Goal: Task Accomplishment & Management: Manage account settings

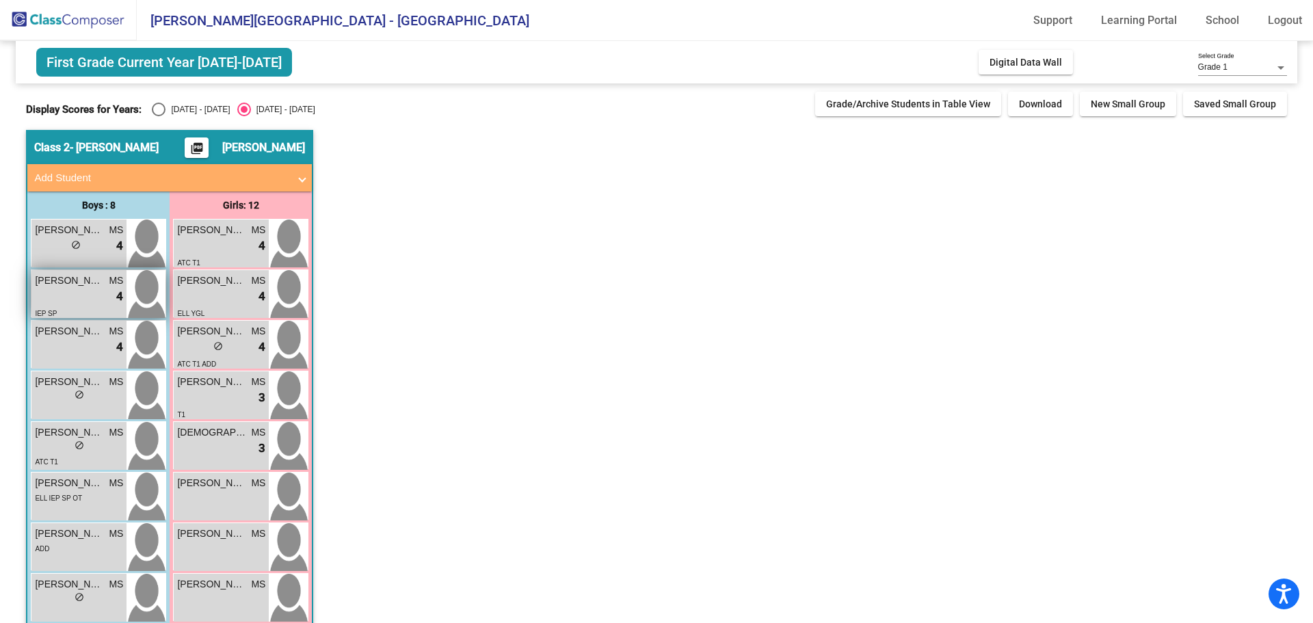
click at [103, 296] on div "lock do_not_disturb_alt 4" at bounding box center [79, 297] width 88 height 18
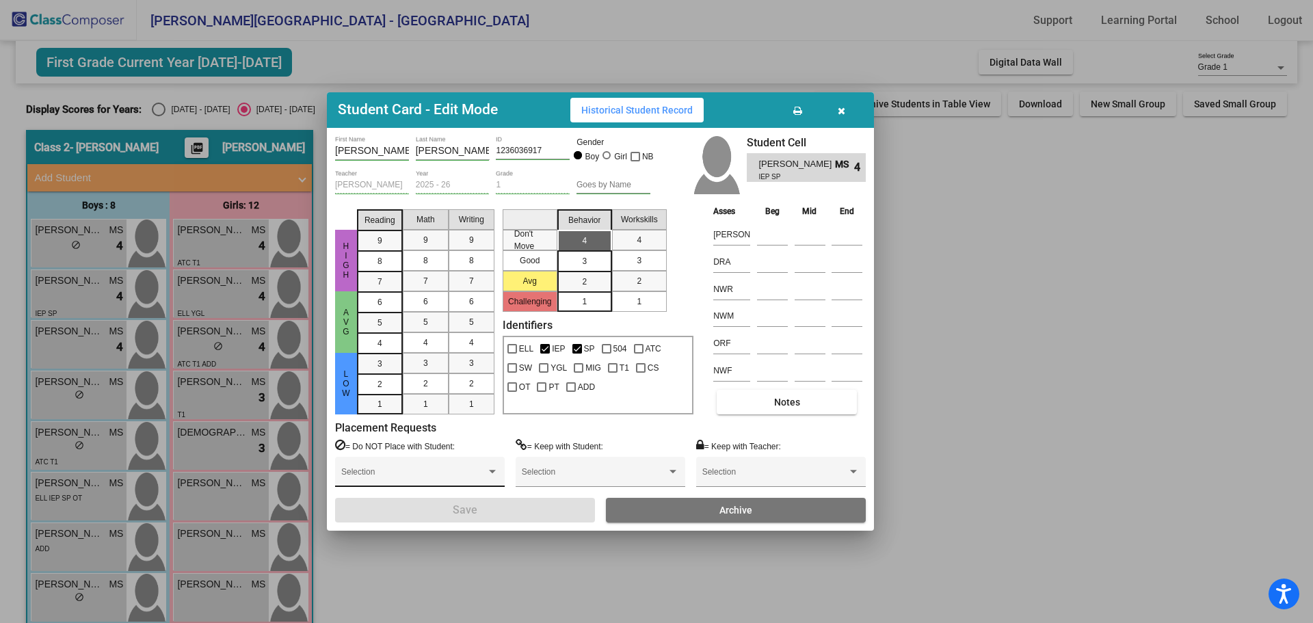
click at [496, 469] on div at bounding box center [492, 472] width 12 height 10
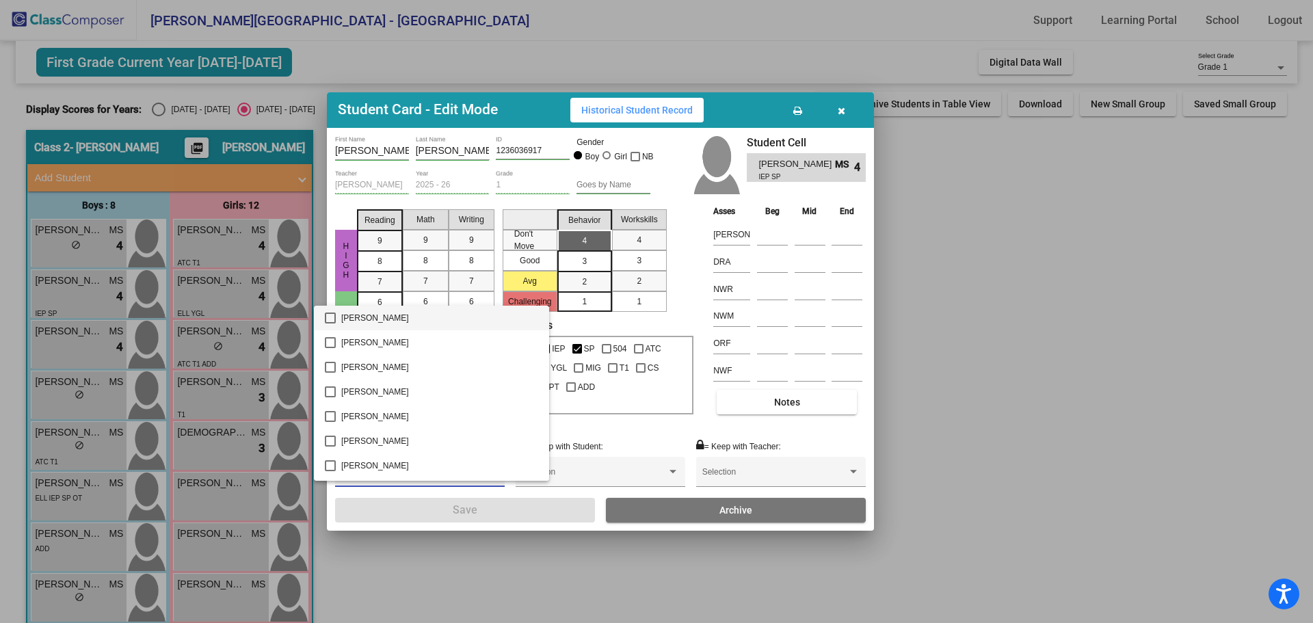
click at [1038, 367] on div at bounding box center [656, 311] width 1313 height 623
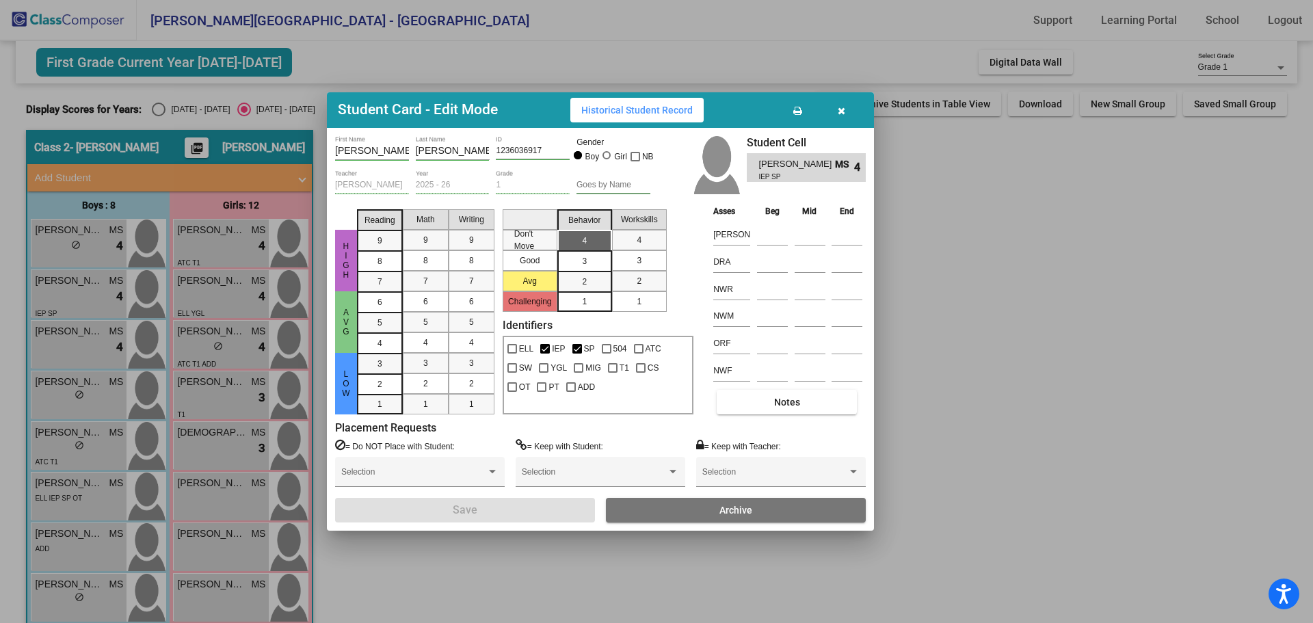
click at [773, 404] on button "Notes" at bounding box center [787, 402] width 140 height 25
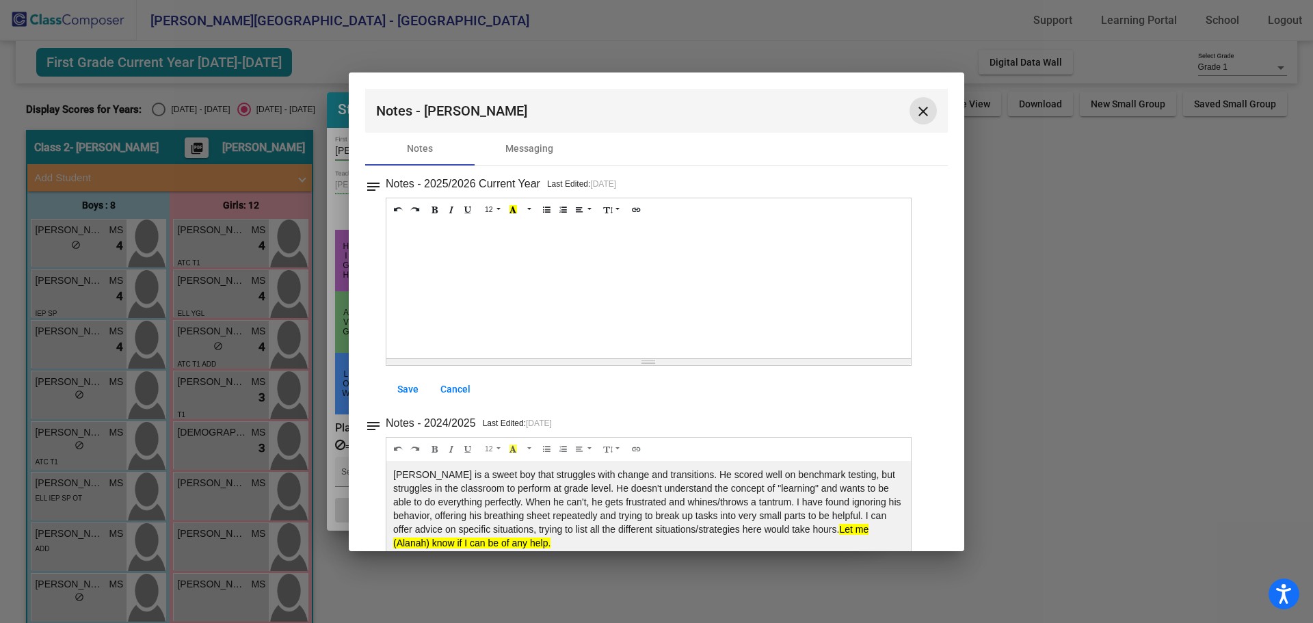
click at [924, 112] on mat-icon "close" at bounding box center [923, 111] width 16 height 16
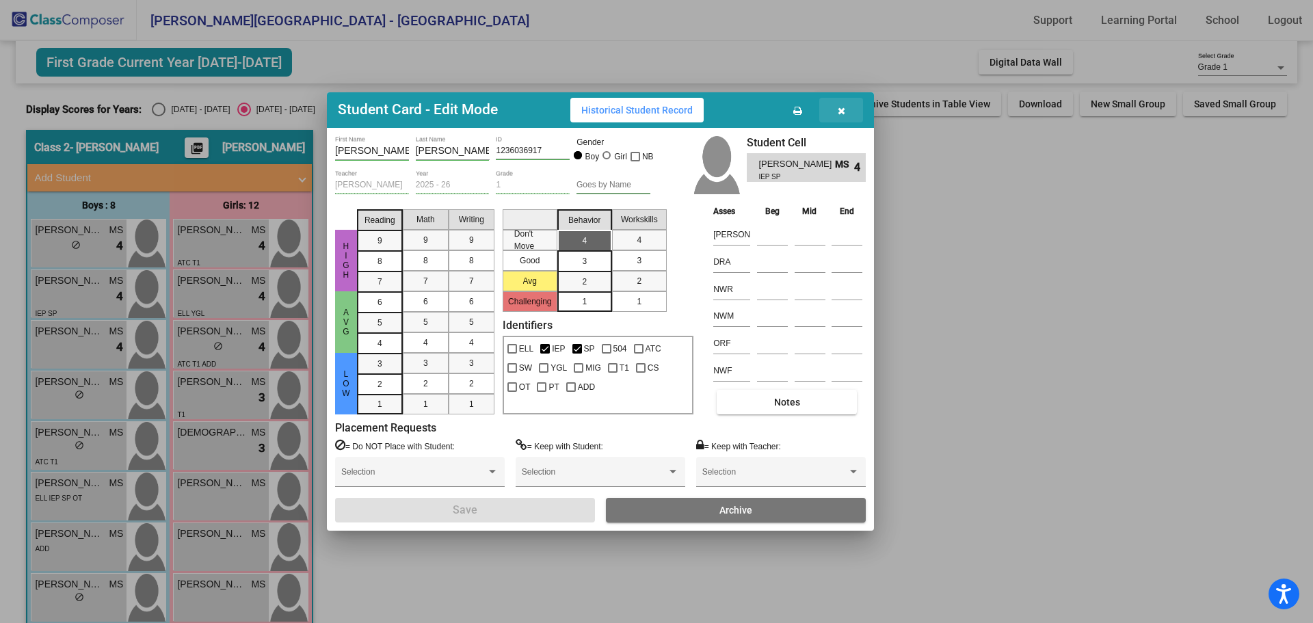
click at [841, 110] on icon "button" at bounding box center [842, 111] width 8 height 10
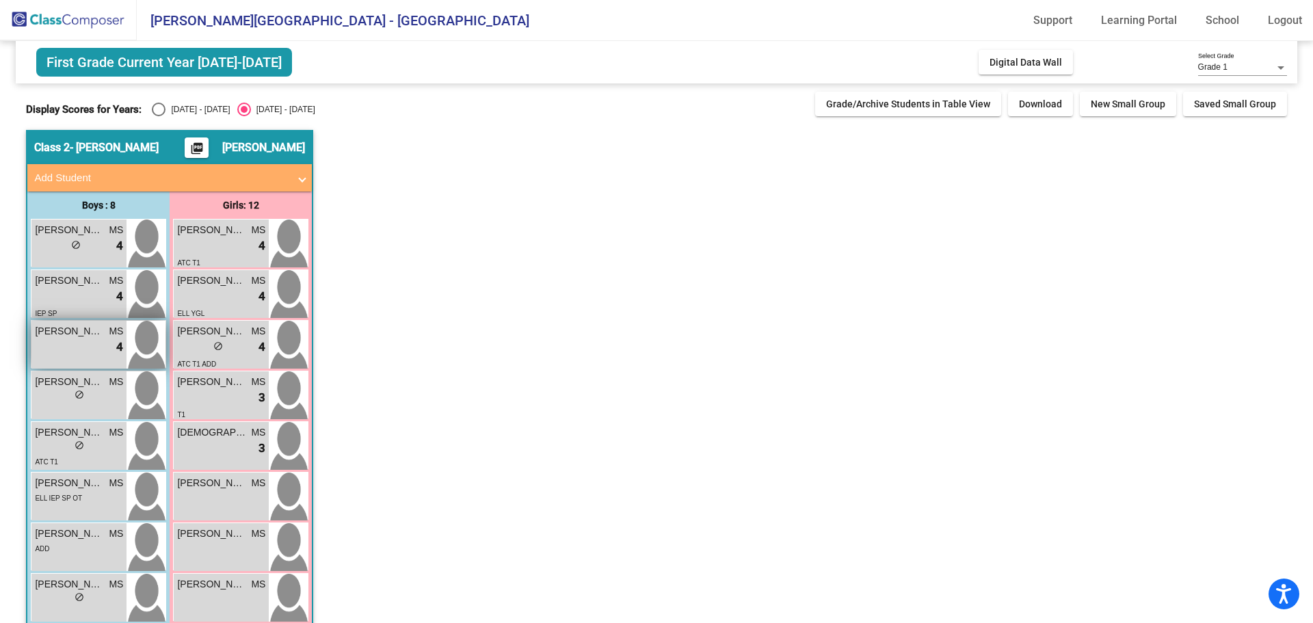
click at [67, 361] on div "[PERSON_NAME] [PERSON_NAME] MS lock do_not_disturb_alt 4" at bounding box center [78, 345] width 95 height 48
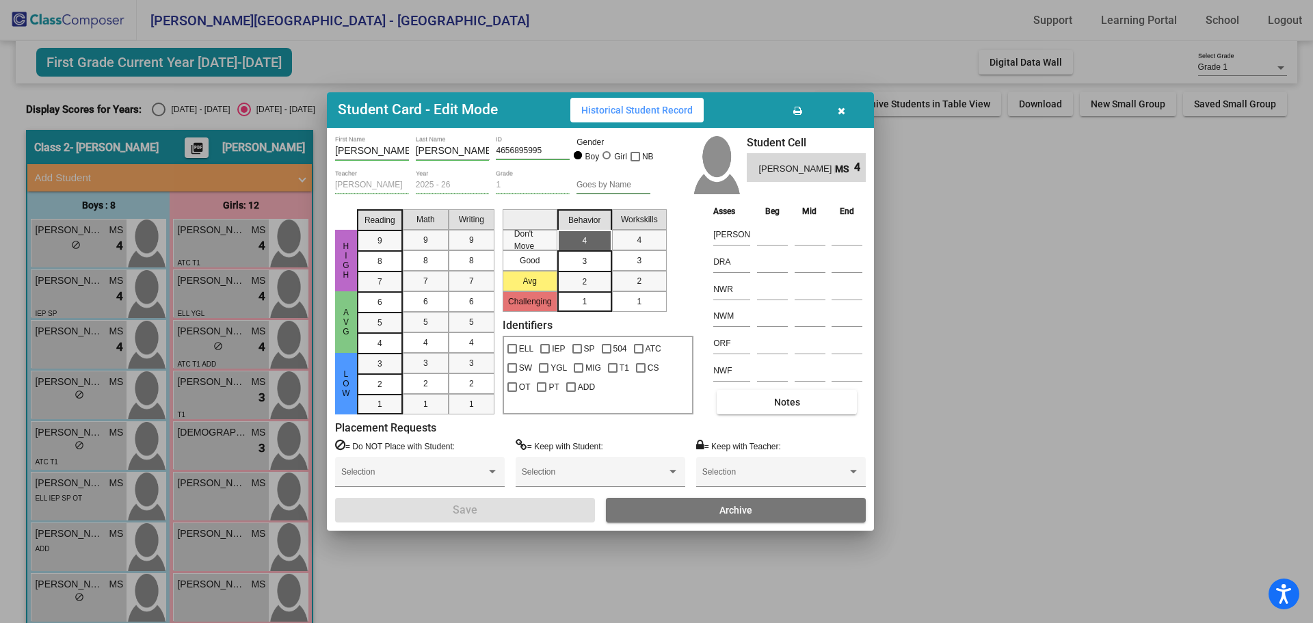
click at [843, 108] on icon "button" at bounding box center [842, 111] width 8 height 10
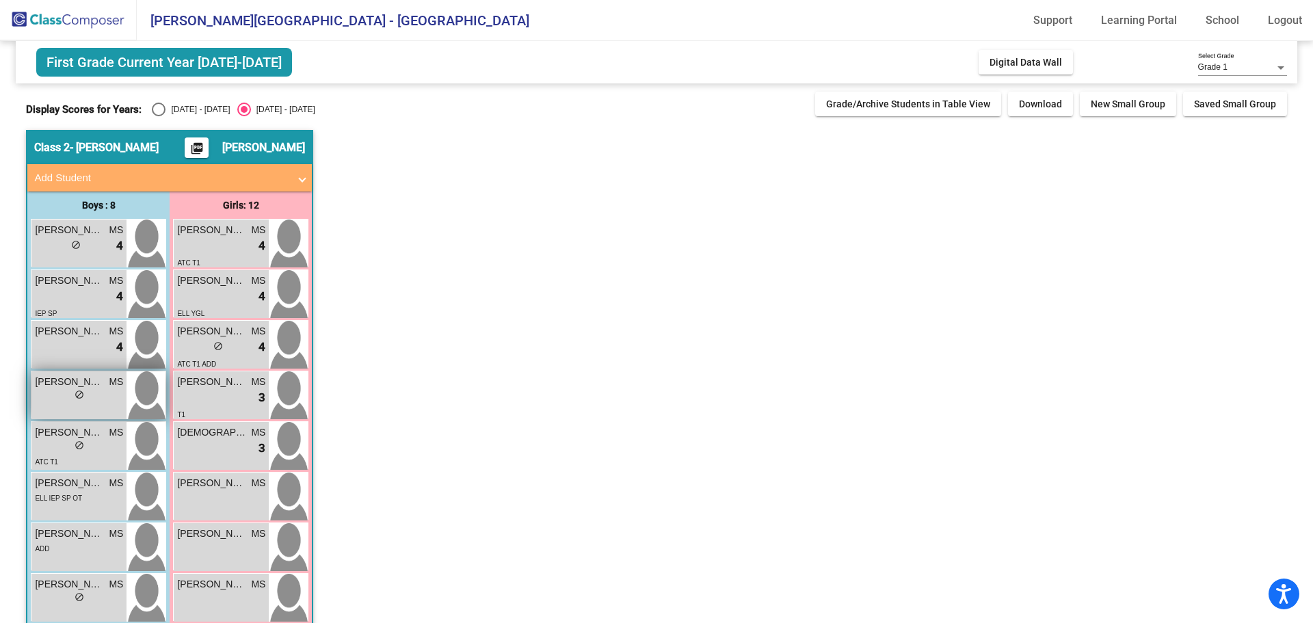
click at [99, 400] on div "lock do_not_disturb_alt" at bounding box center [79, 396] width 88 height 14
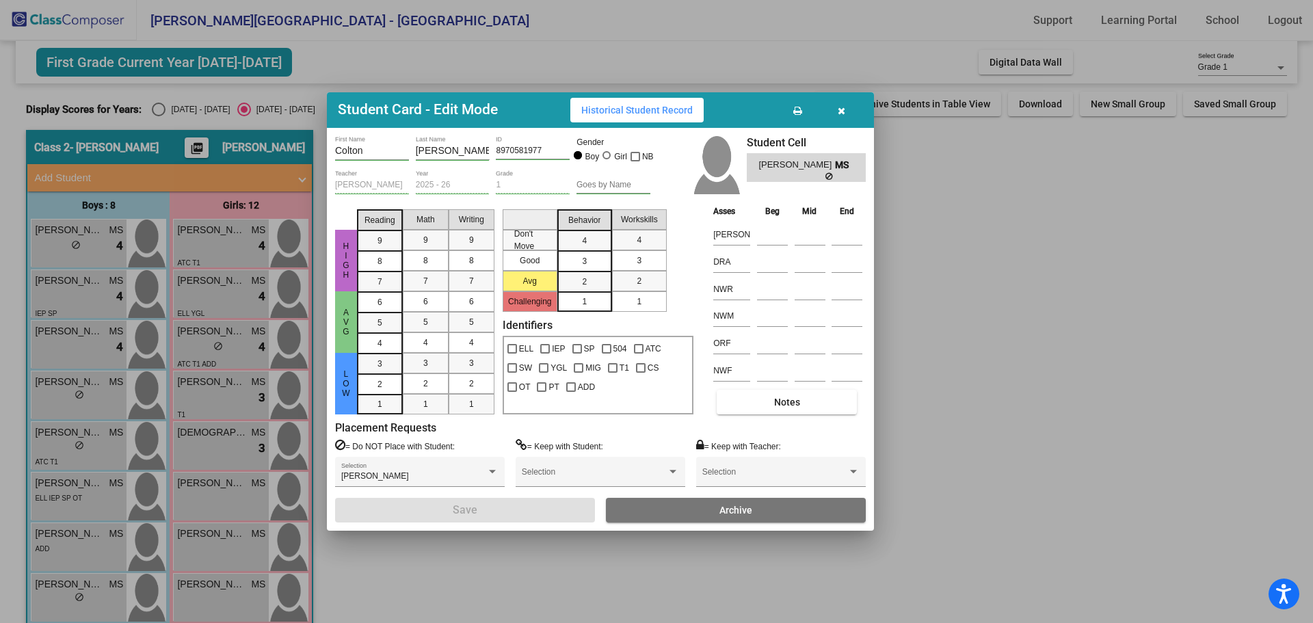
click at [841, 105] on span "button" at bounding box center [842, 110] width 8 height 11
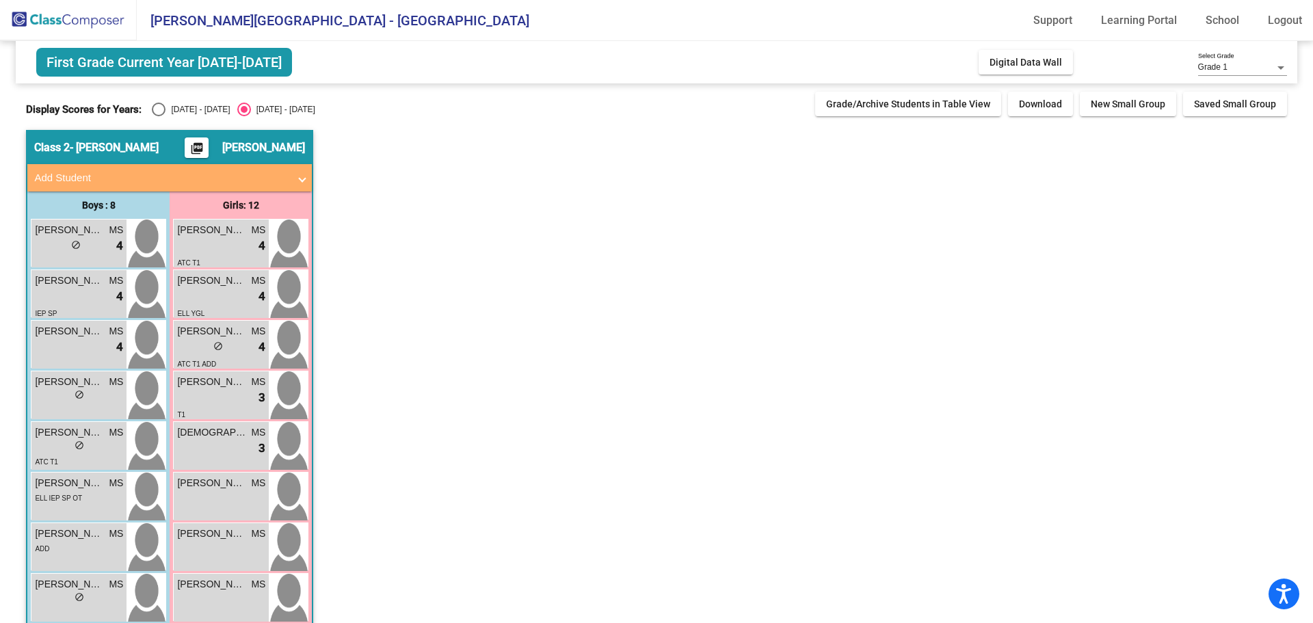
scroll to position [68, 0]
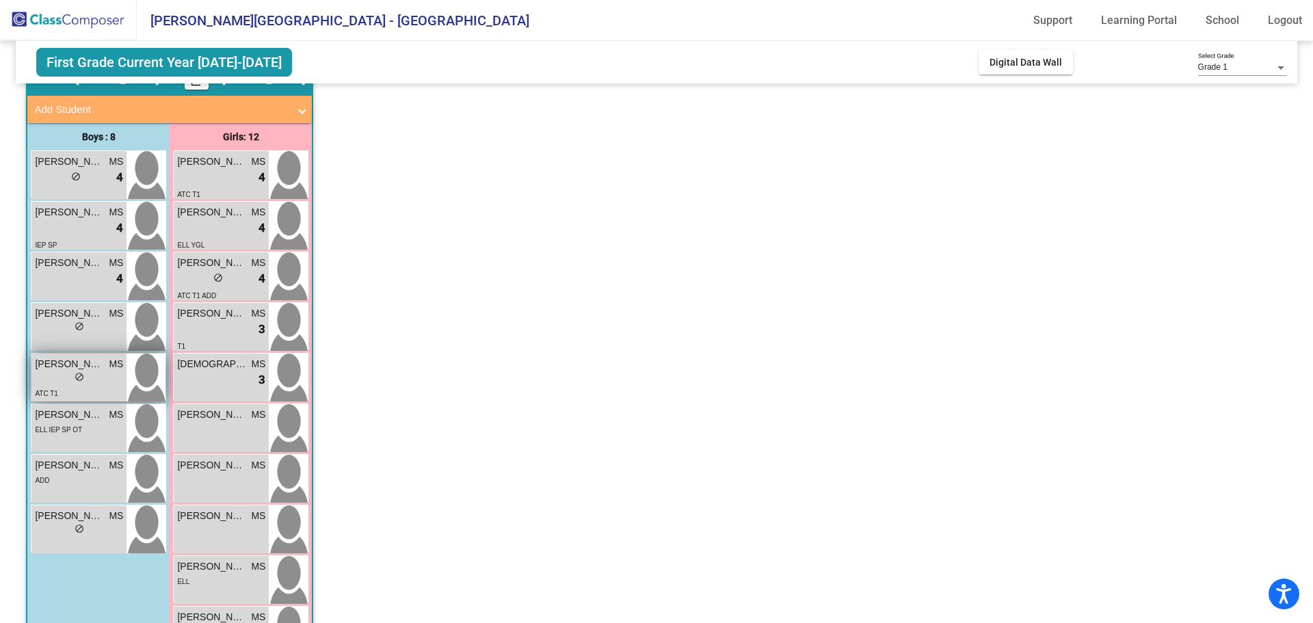
click at [106, 388] on div "ATC T1" at bounding box center [79, 393] width 88 height 14
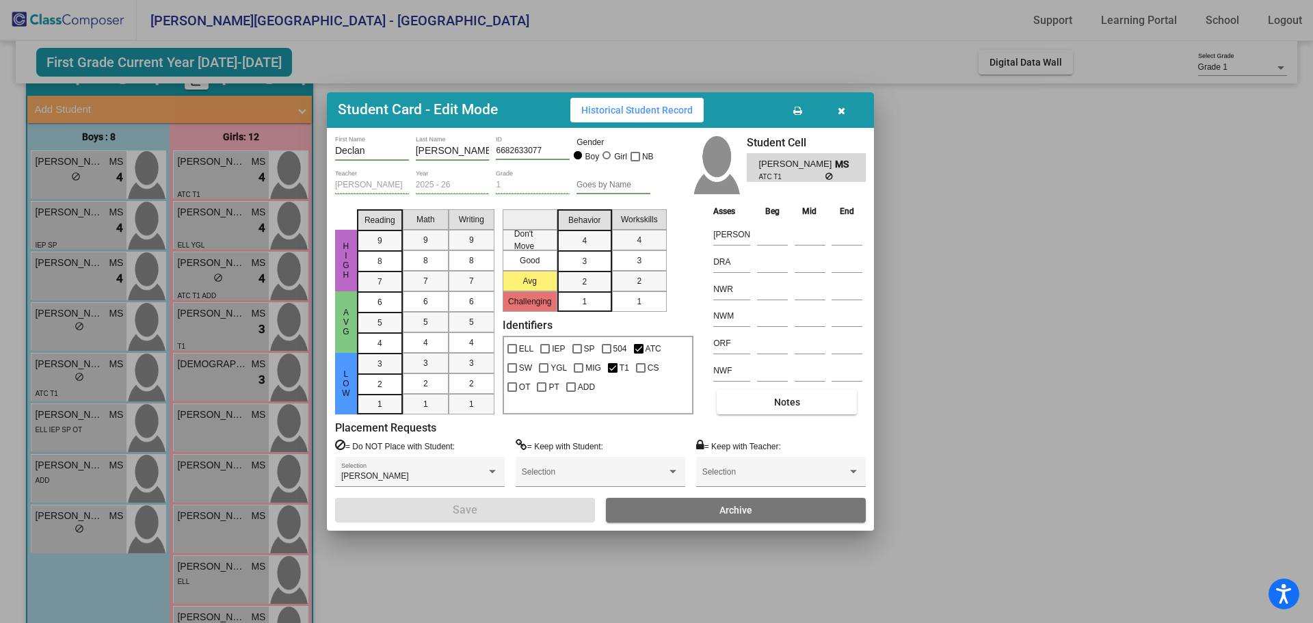
click at [840, 106] on icon "button" at bounding box center [842, 111] width 8 height 10
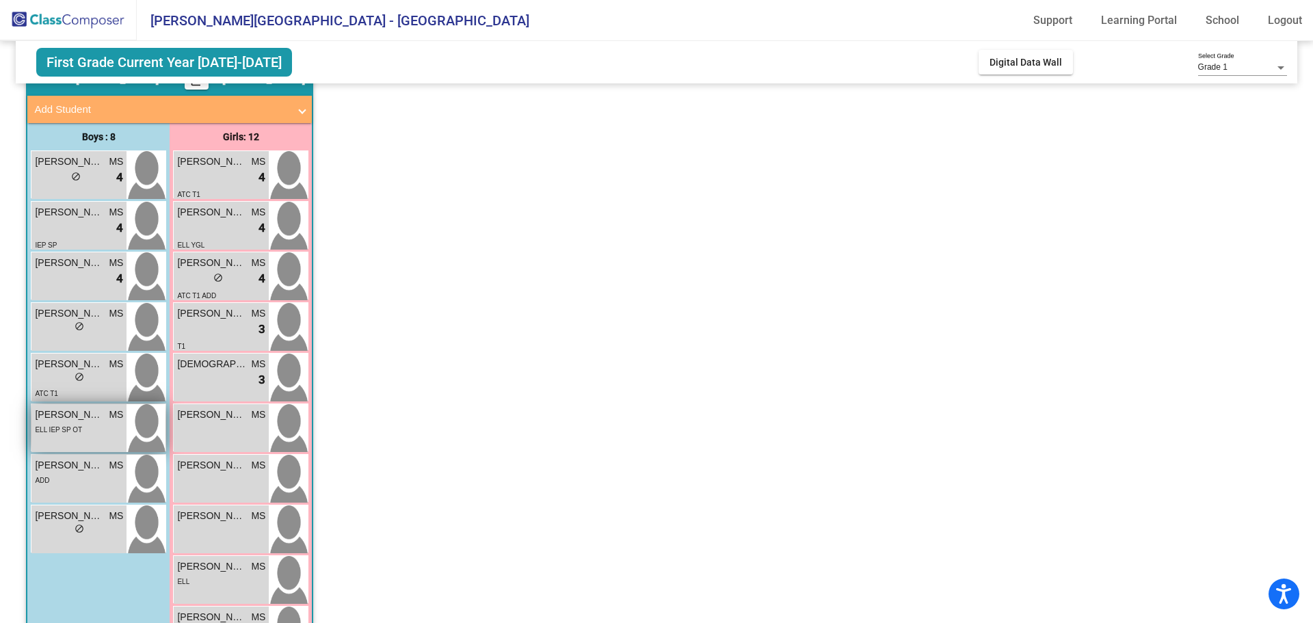
click at [101, 440] on div "[PERSON_NAME] MS lock do_not_disturb_alt ELL IEP SP OT" at bounding box center [78, 428] width 95 height 48
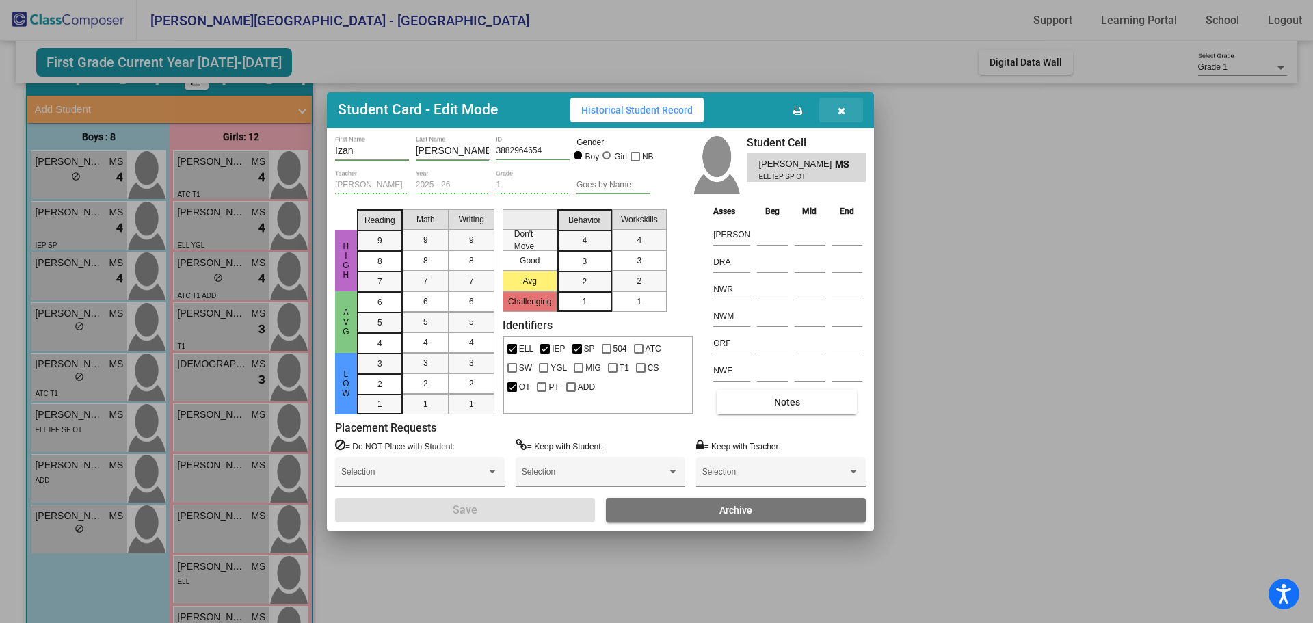
click at [841, 111] on icon "button" at bounding box center [842, 111] width 8 height 10
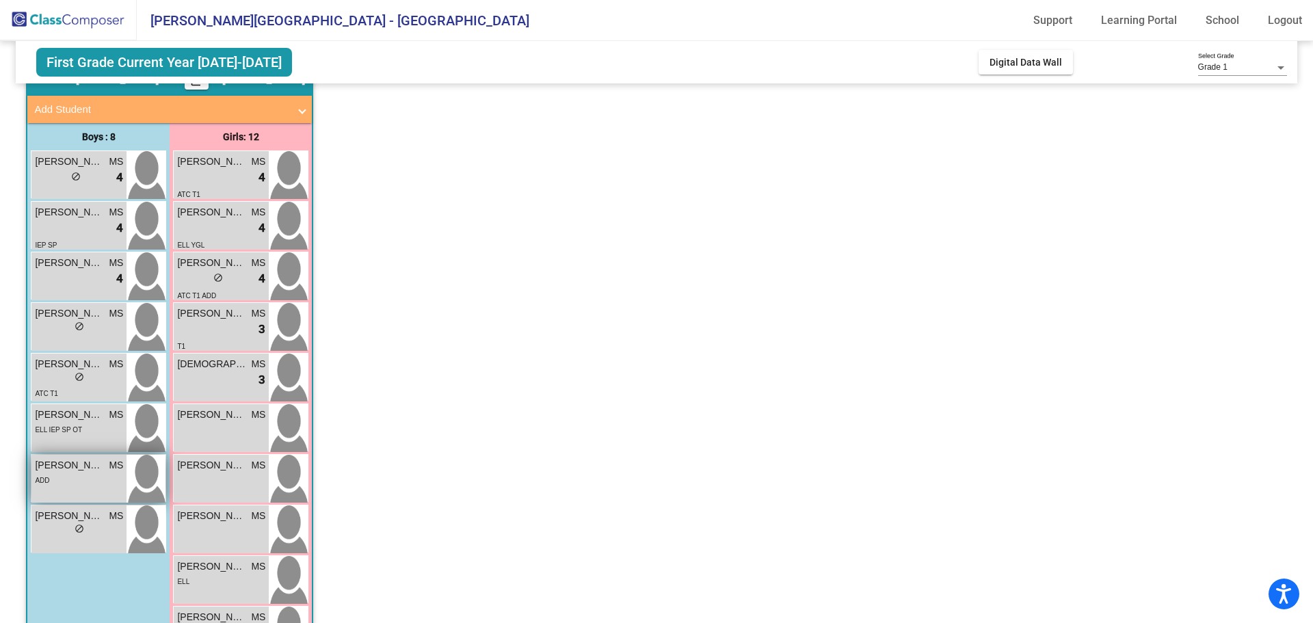
click at [74, 481] on div "ADD" at bounding box center [79, 480] width 88 height 14
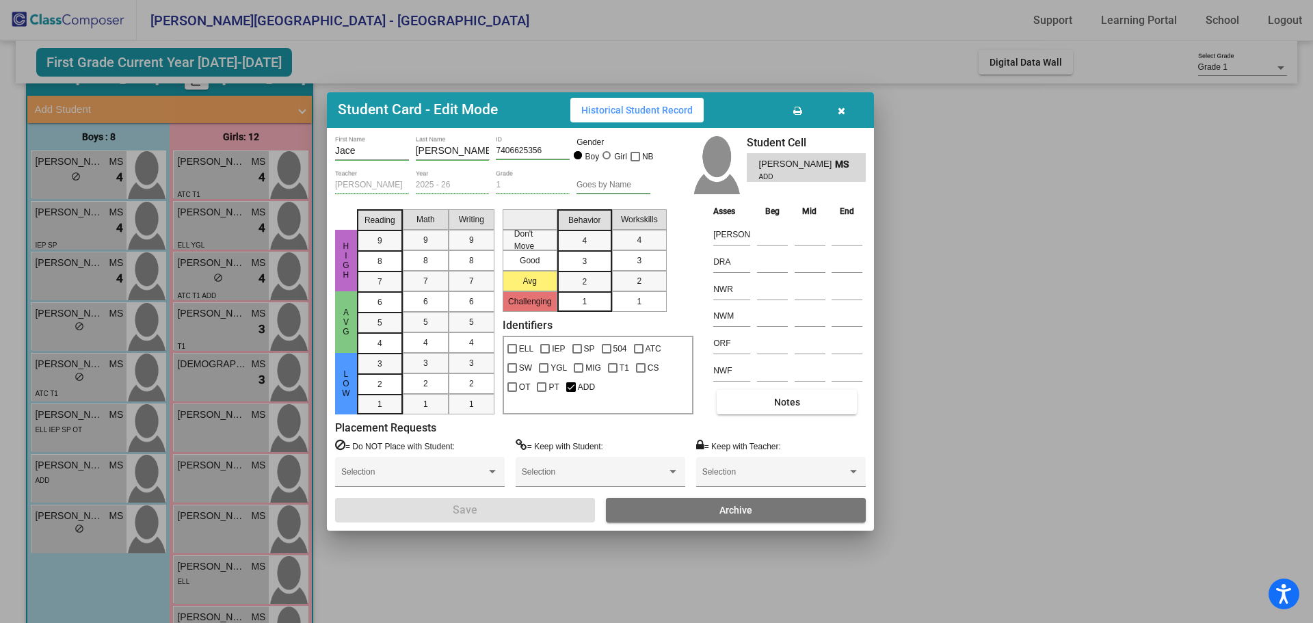
click at [845, 105] on span "button" at bounding box center [842, 110] width 8 height 11
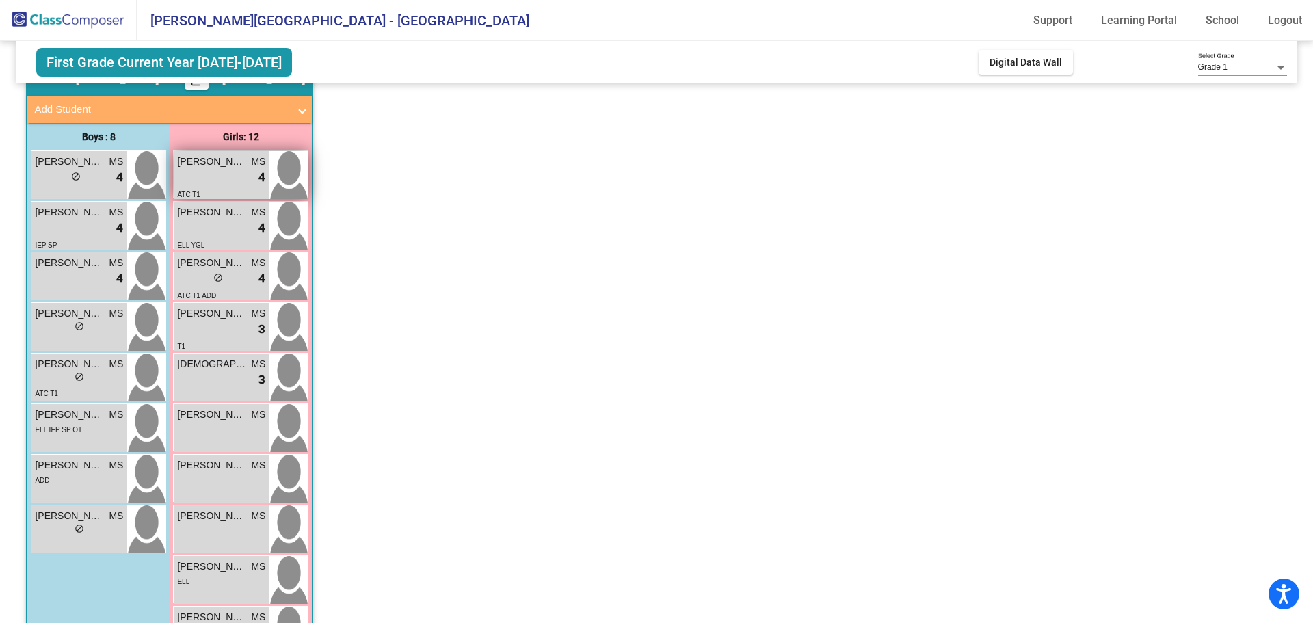
click at [226, 177] on div "lock do_not_disturb_alt 4" at bounding box center [221, 178] width 88 height 18
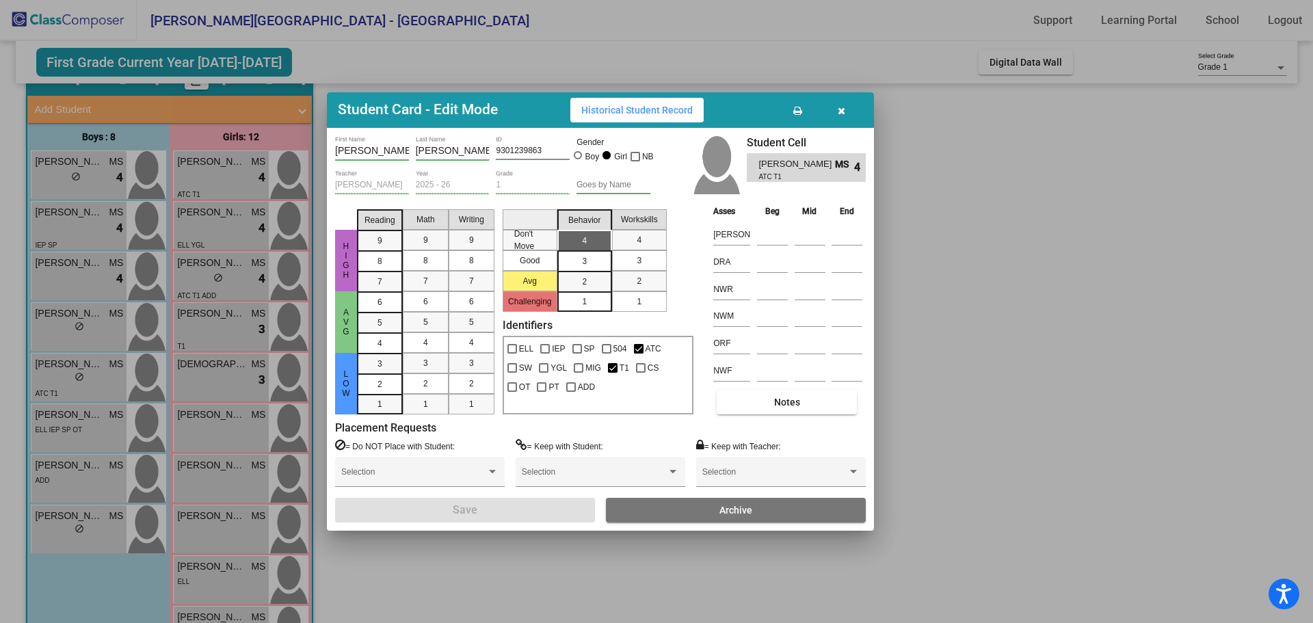
click at [840, 112] on icon "button" at bounding box center [842, 111] width 8 height 10
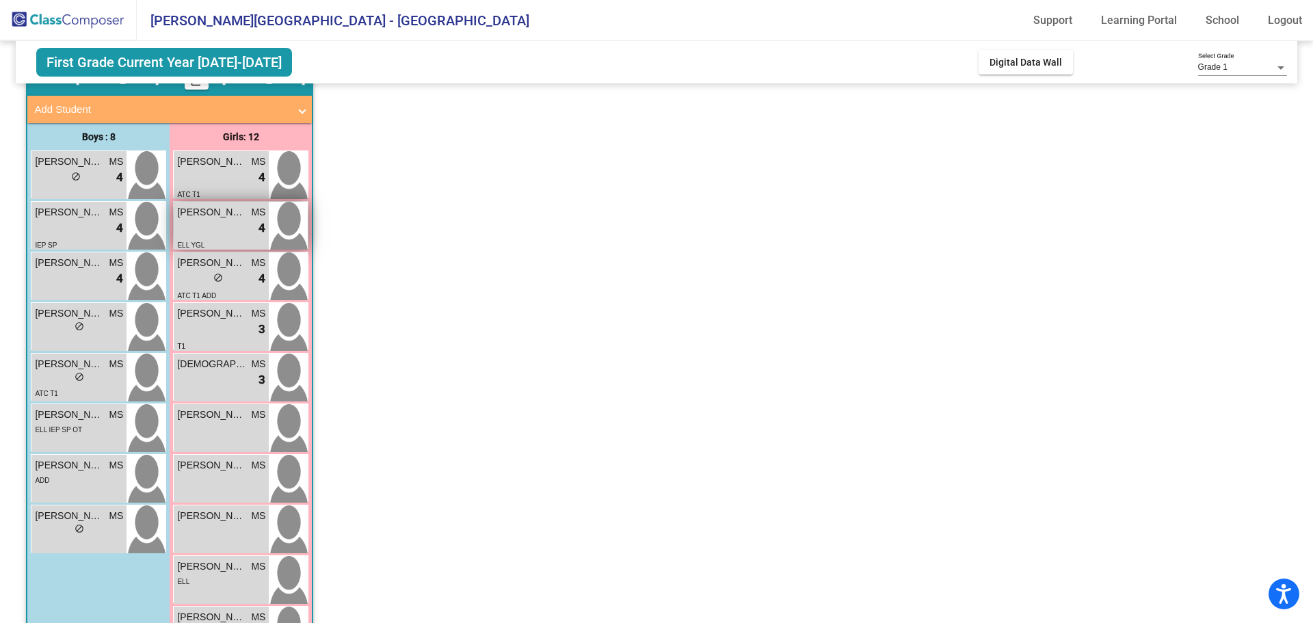
click at [213, 236] on div "lock do_not_disturb_alt 4" at bounding box center [221, 229] width 88 height 18
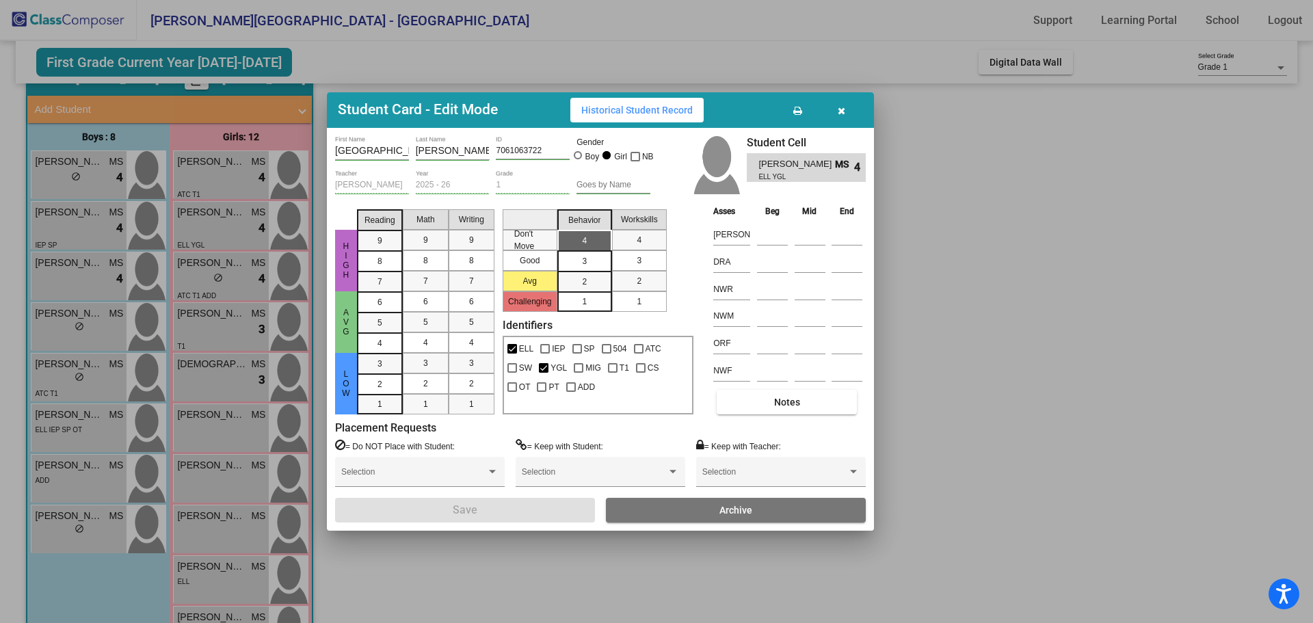
click at [849, 112] on button "button" at bounding box center [842, 110] width 44 height 25
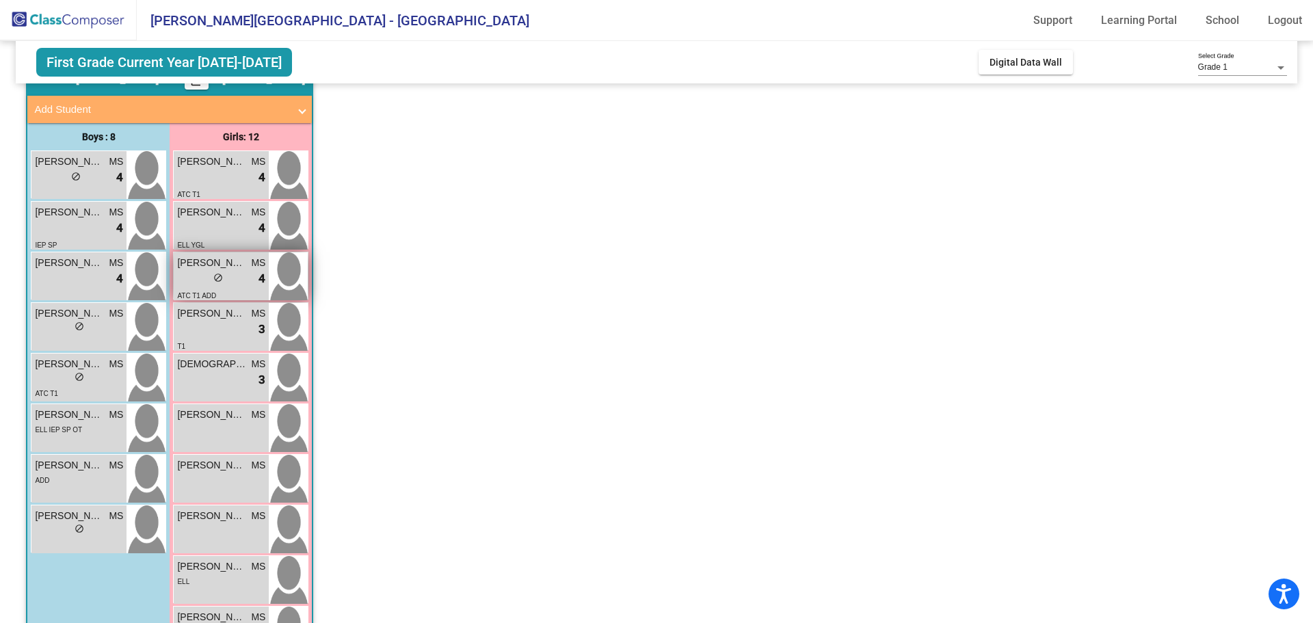
click at [244, 285] on div "lock do_not_disturb_alt 4" at bounding box center [221, 279] width 88 height 18
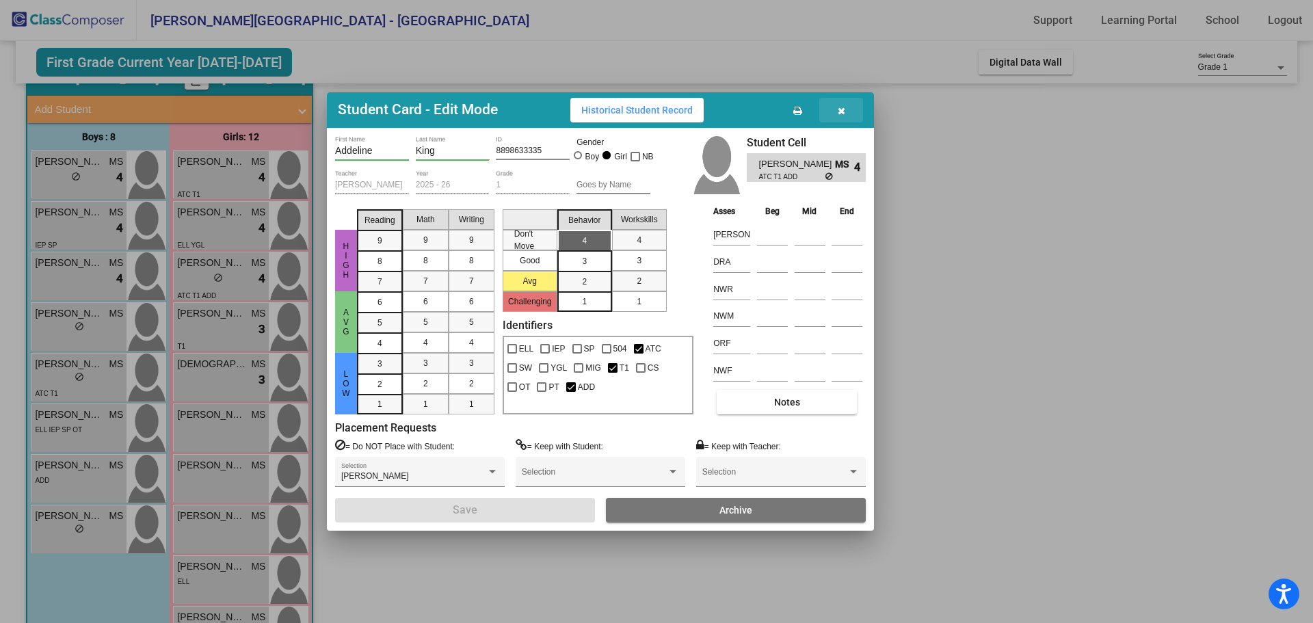
click at [841, 110] on icon "button" at bounding box center [842, 111] width 8 height 10
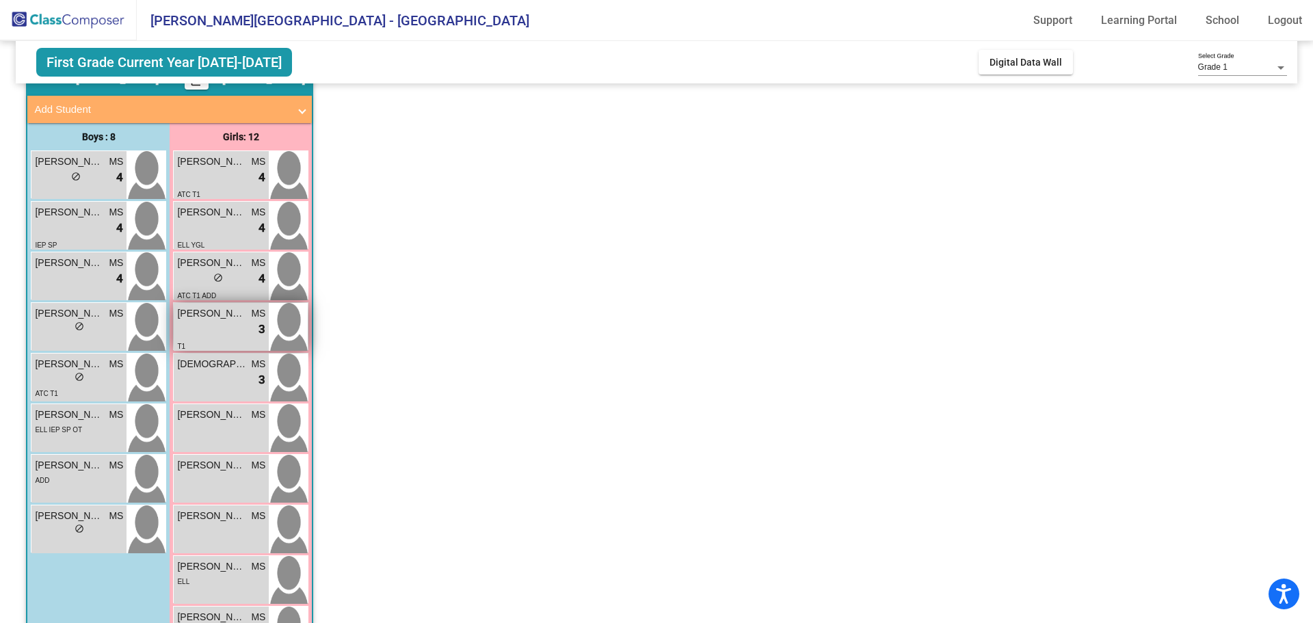
click at [228, 330] on div "lock do_not_disturb_alt 3" at bounding box center [221, 330] width 88 height 18
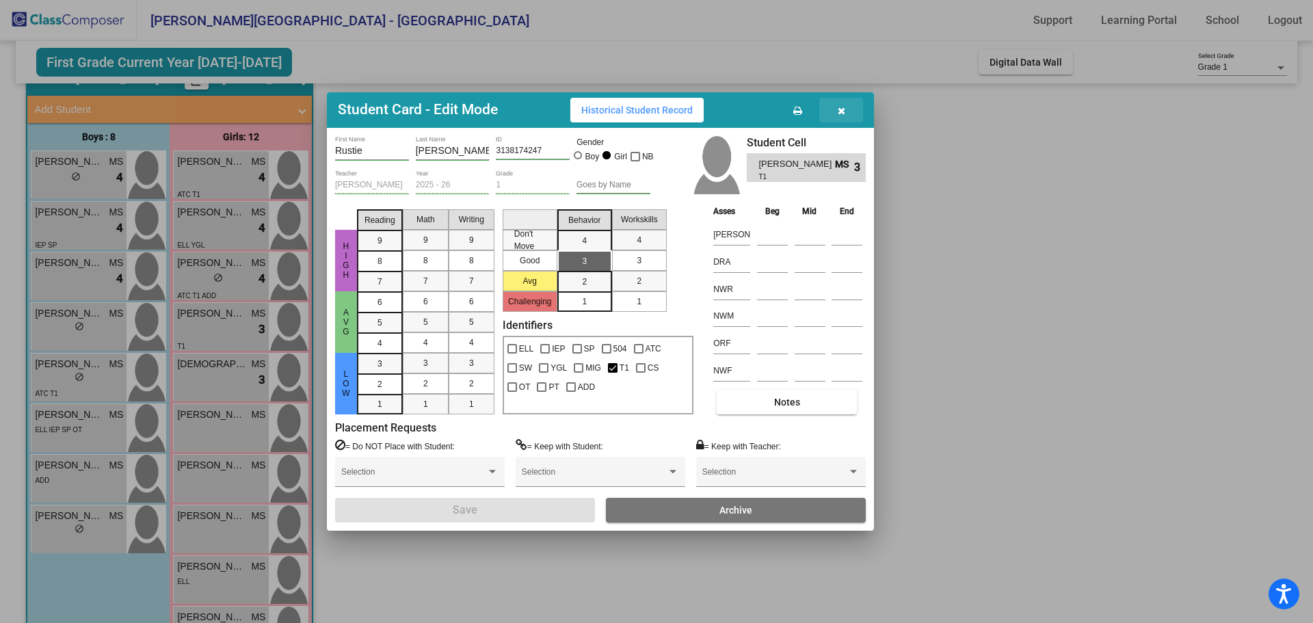
click at [846, 110] on button "button" at bounding box center [842, 110] width 44 height 25
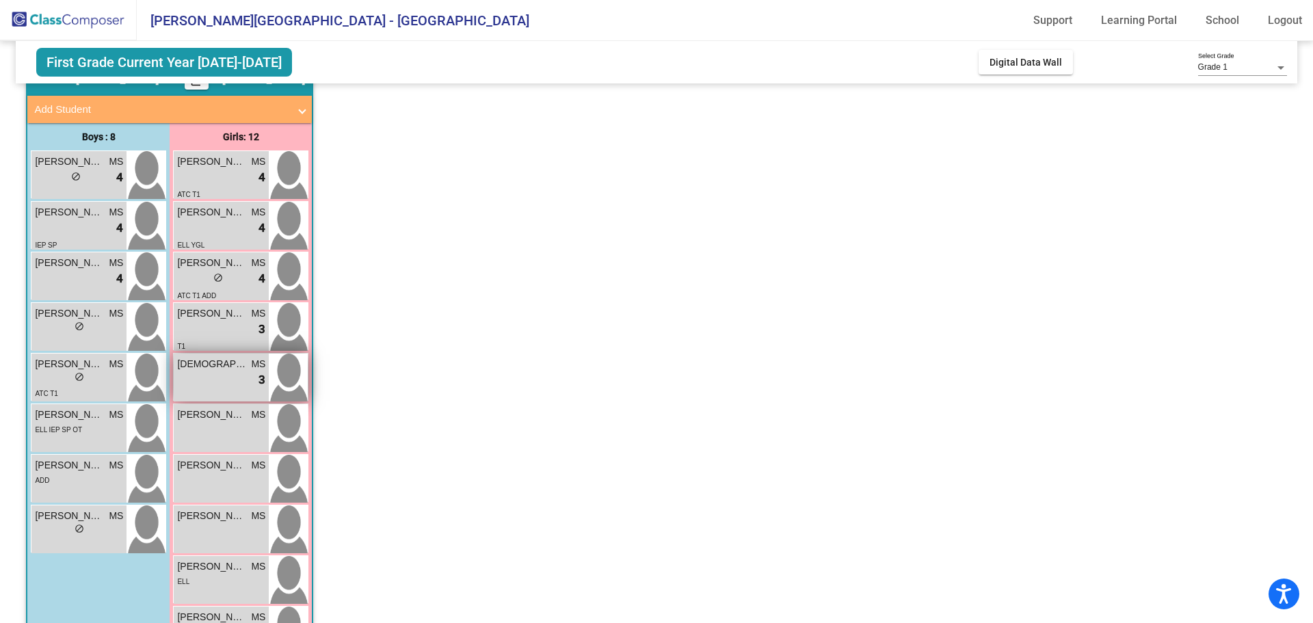
click at [223, 378] on div "lock do_not_disturb_alt 3" at bounding box center [221, 380] width 88 height 18
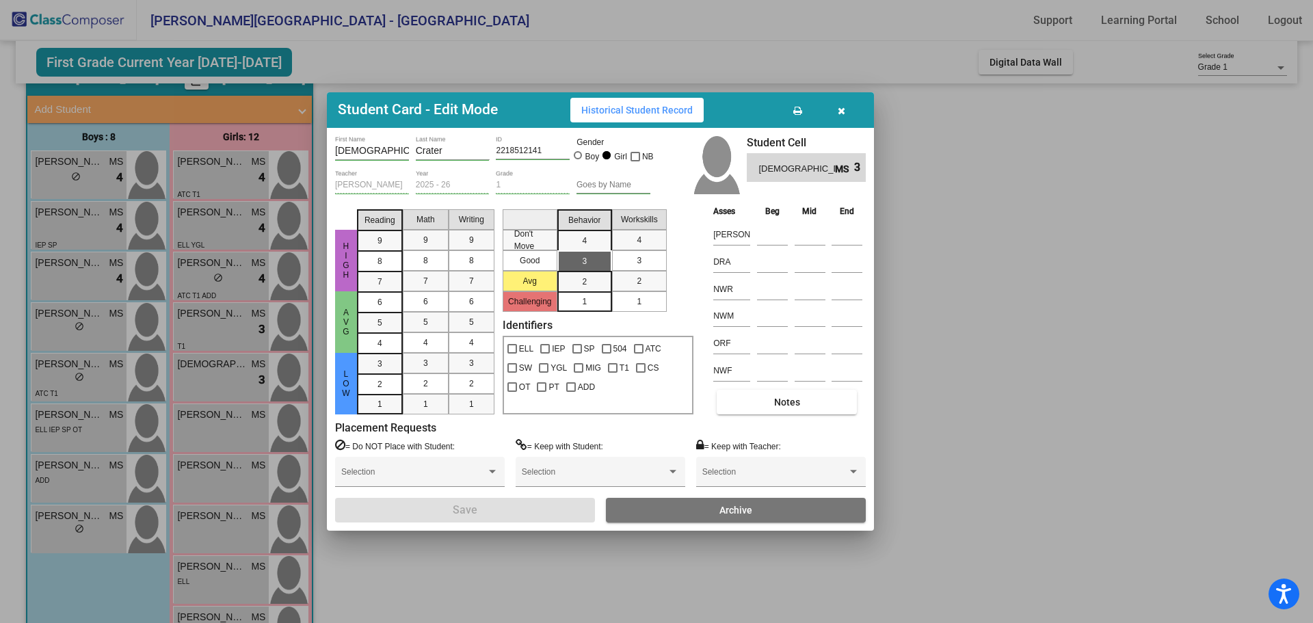
click at [841, 108] on icon "button" at bounding box center [842, 111] width 8 height 10
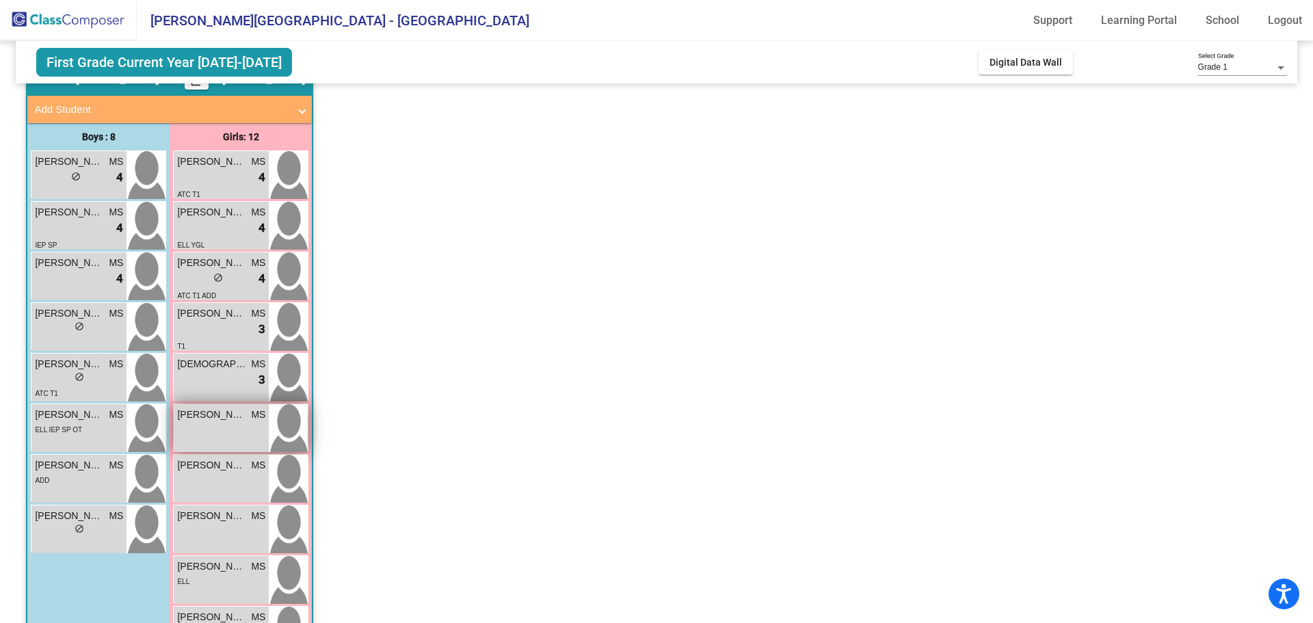
click at [211, 428] on div "[PERSON_NAME] MS lock do_not_disturb_alt" at bounding box center [221, 428] width 95 height 48
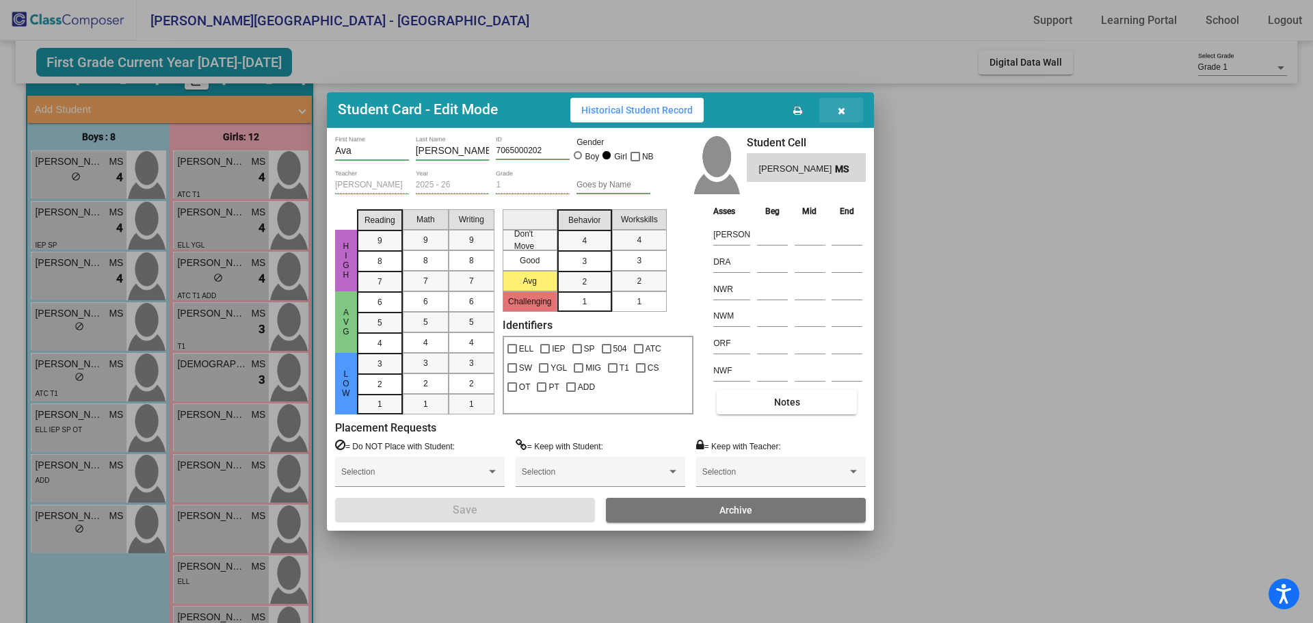
click at [841, 114] on icon "button" at bounding box center [842, 111] width 8 height 10
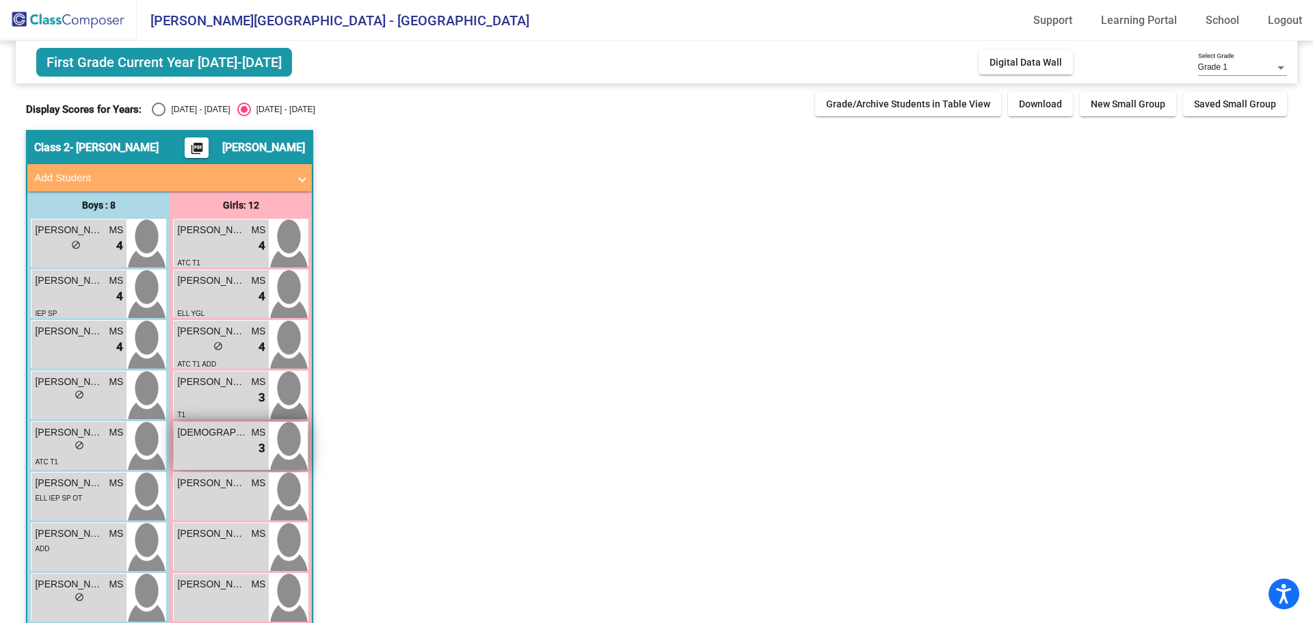
scroll to position [0, 0]
click at [213, 551] on div "[PERSON_NAME] MS lock do_not_disturb_alt" at bounding box center [221, 547] width 95 height 48
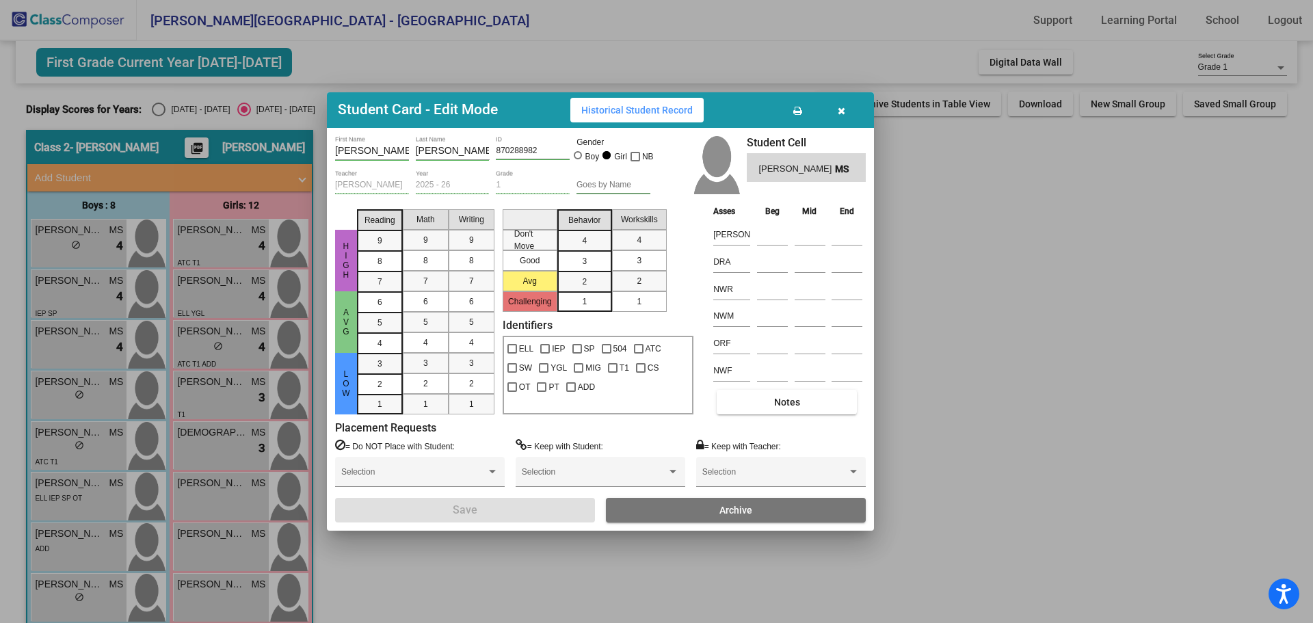
click at [838, 108] on icon "button" at bounding box center [842, 111] width 8 height 10
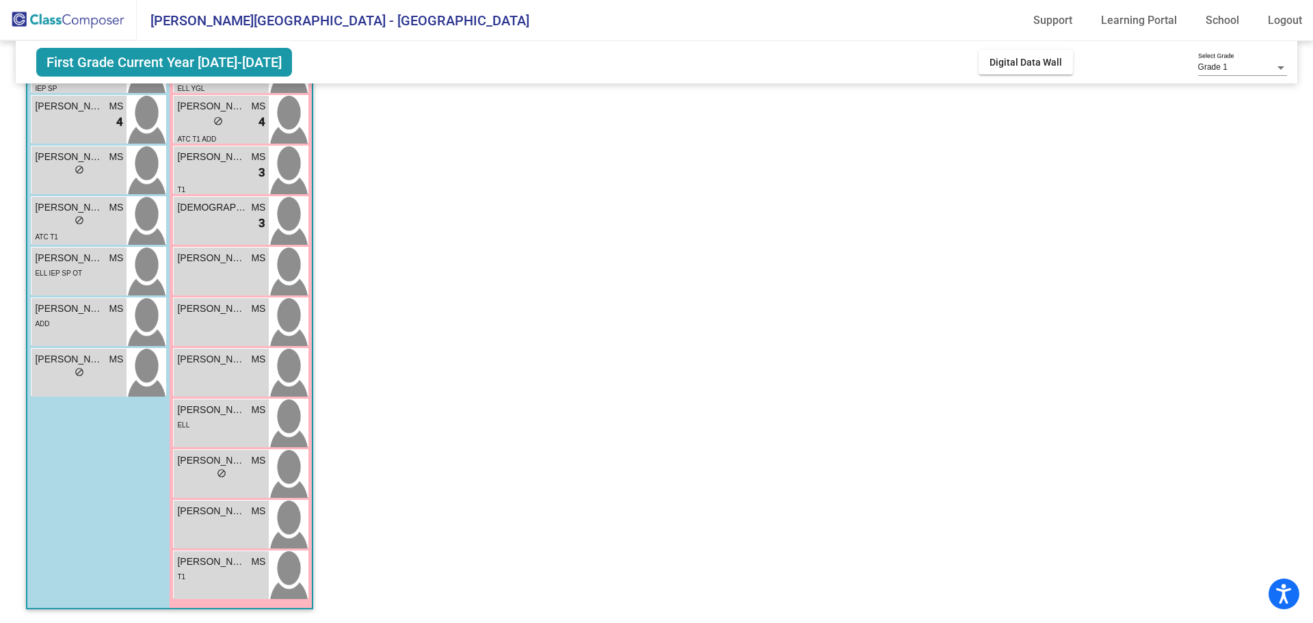
scroll to position [225, 0]
click at [249, 431] on div "ELL" at bounding box center [221, 424] width 88 height 14
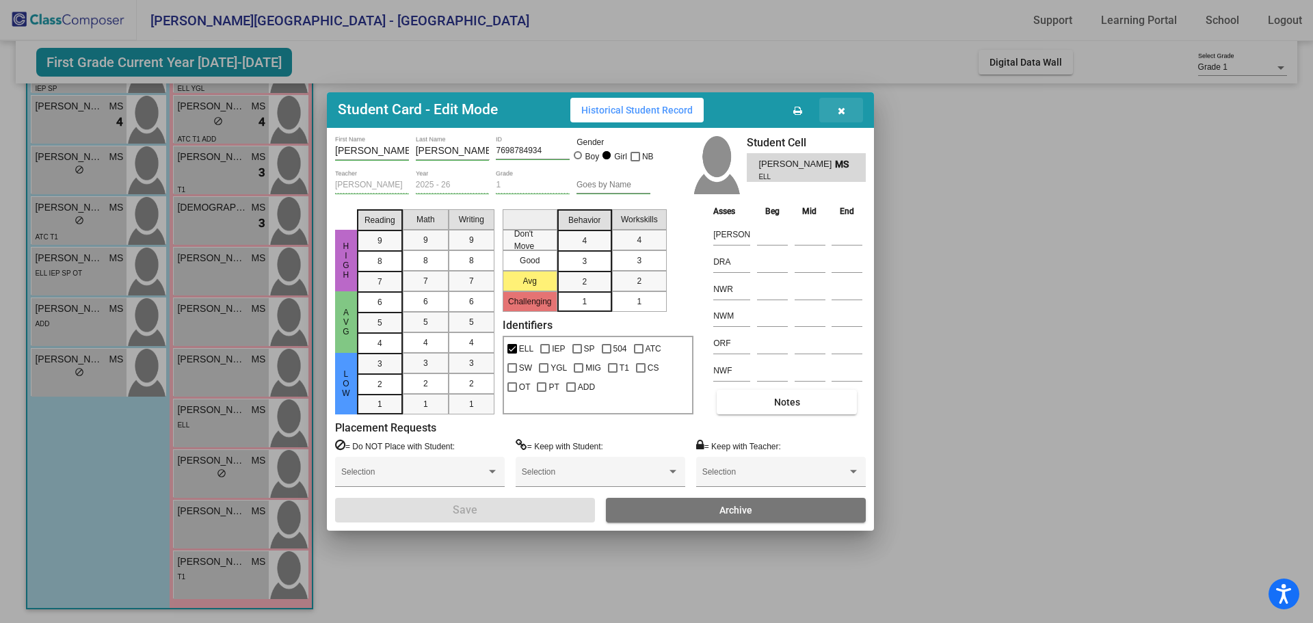
click at [846, 107] on button "button" at bounding box center [842, 110] width 44 height 25
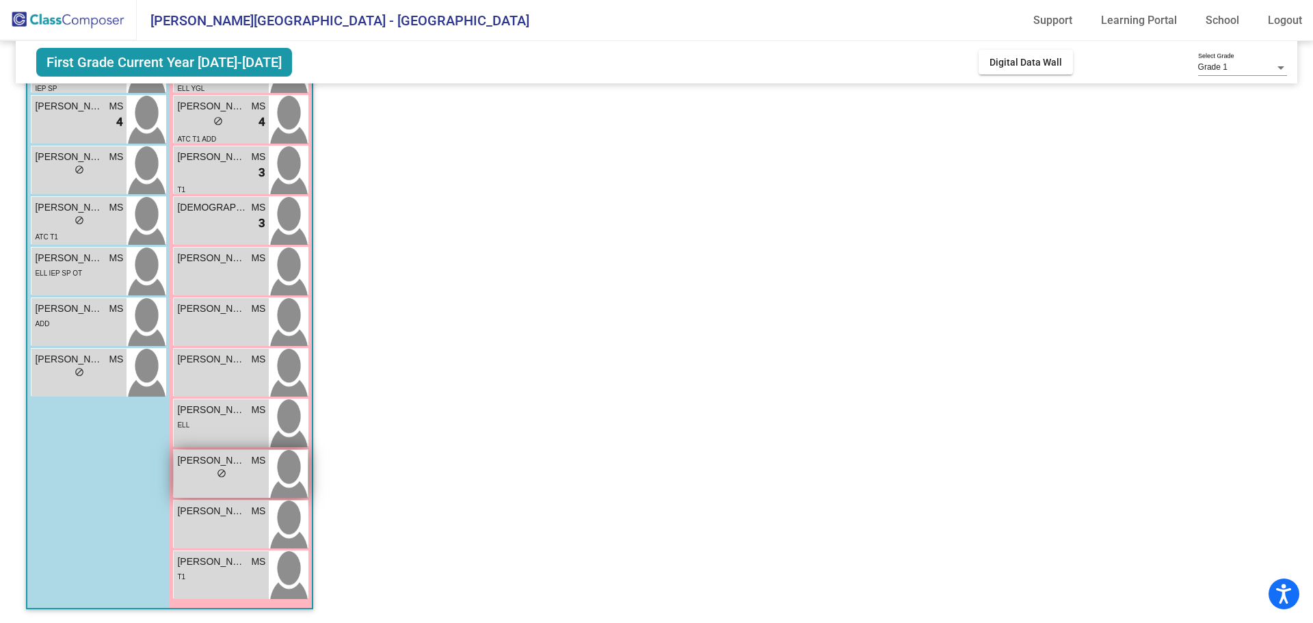
click at [197, 475] on div "lock do_not_disturb_alt" at bounding box center [221, 475] width 88 height 14
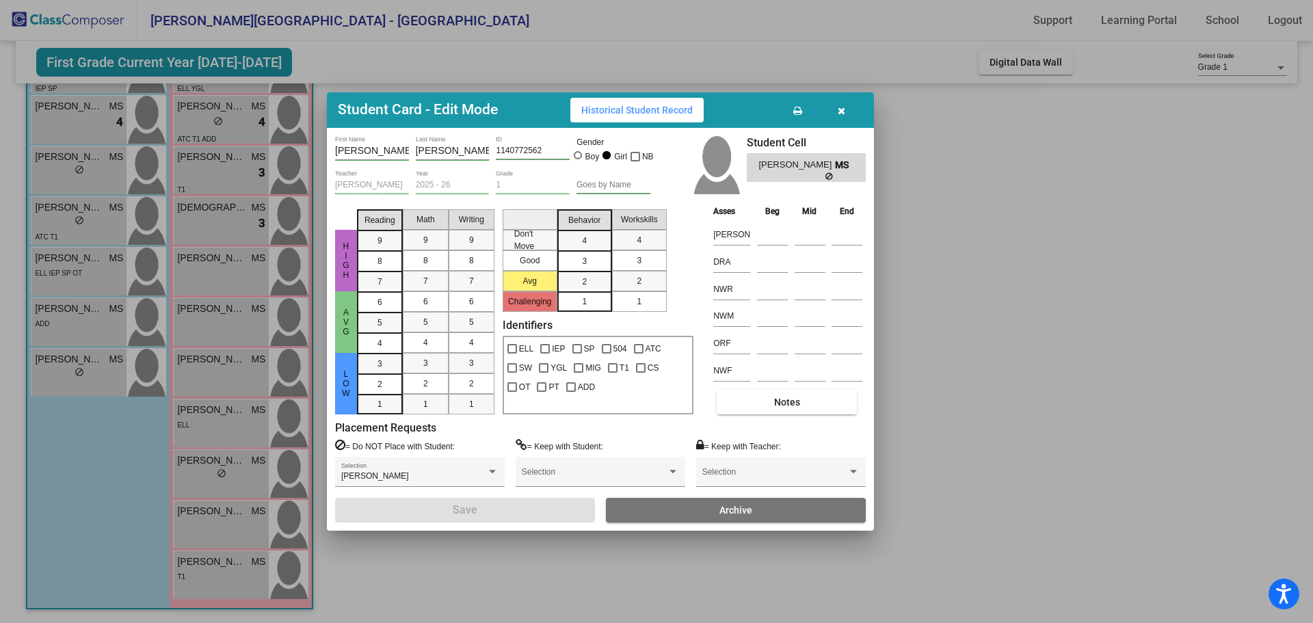
click at [847, 111] on button "button" at bounding box center [842, 110] width 44 height 25
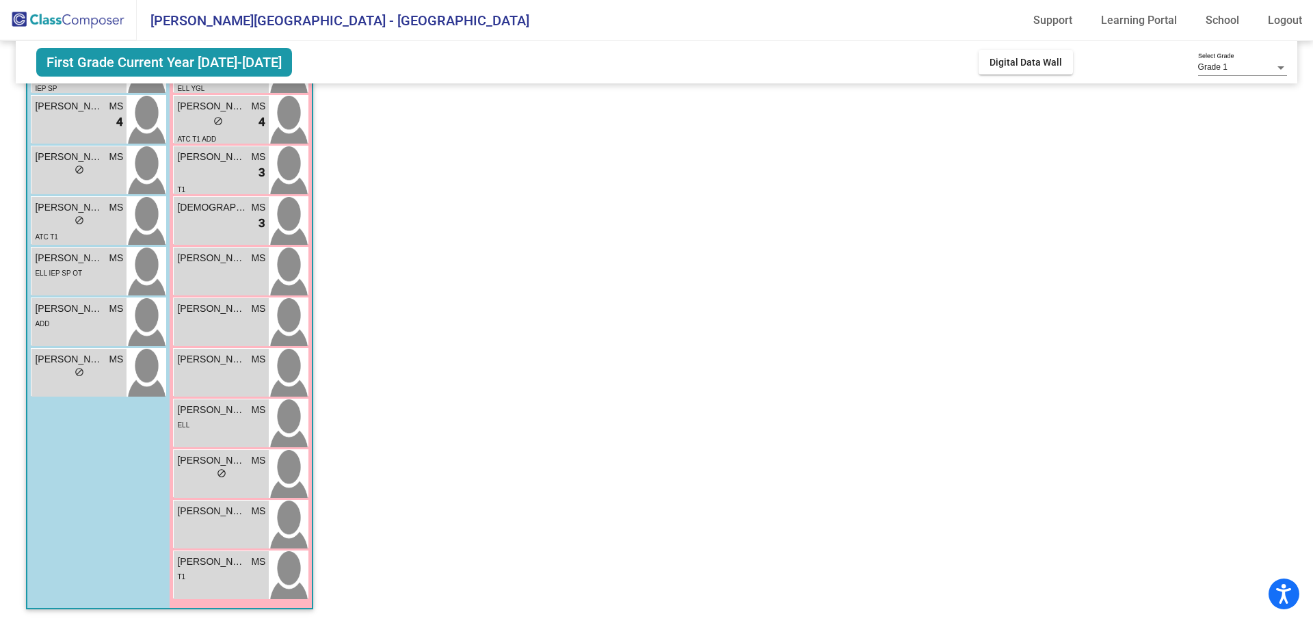
click at [1102, 224] on app-classroom "Class 2 - [PERSON_NAME] picture_as_pdf [PERSON_NAME] Add Student First Name Las…" at bounding box center [656, 264] width 1261 height 718
